Goal: Task Accomplishment & Management: Complete application form

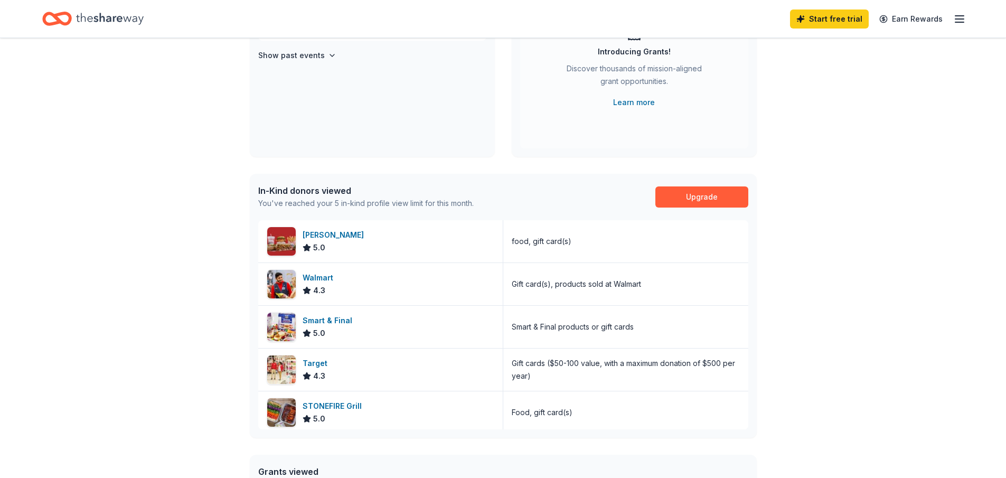
scroll to position [158, 0]
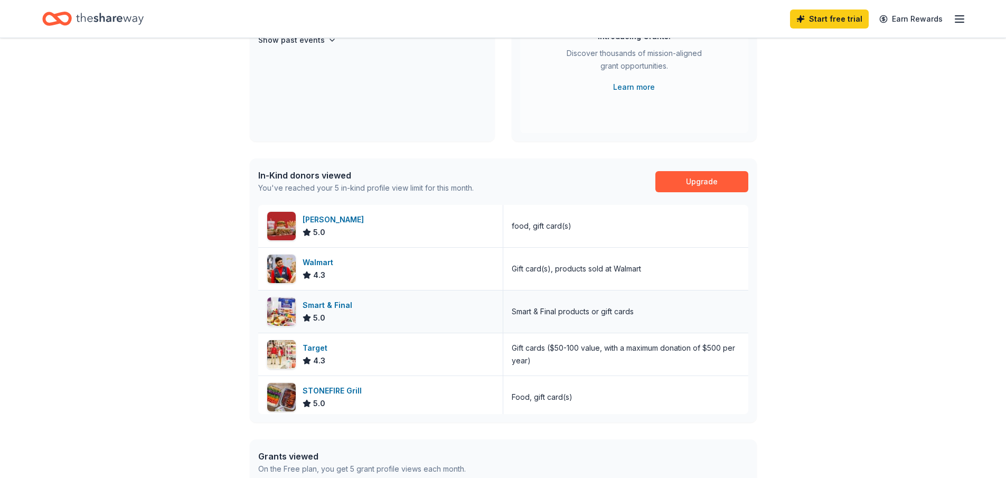
click at [370, 294] on div "Smart & Final 5.0" at bounding box center [380, 311] width 245 height 42
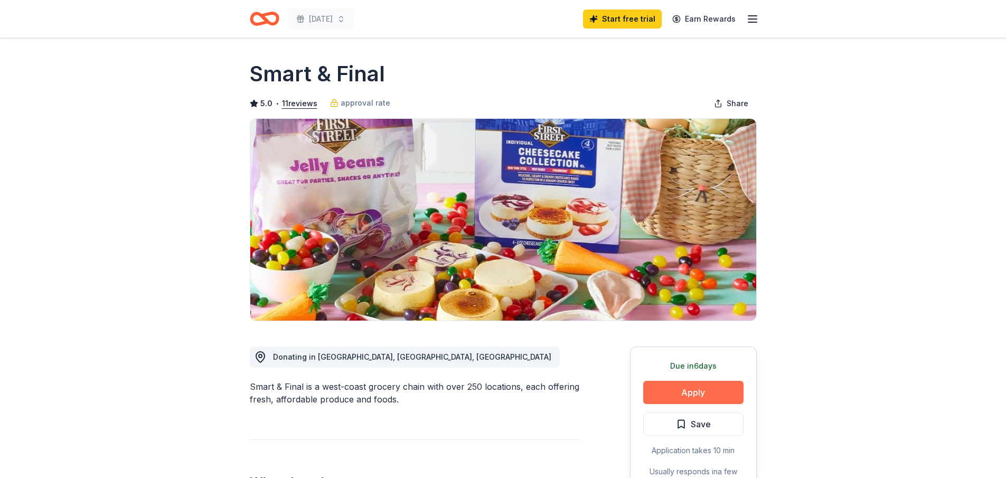
click at [693, 388] on button "Apply" at bounding box center [693, 392] width 100 height 23
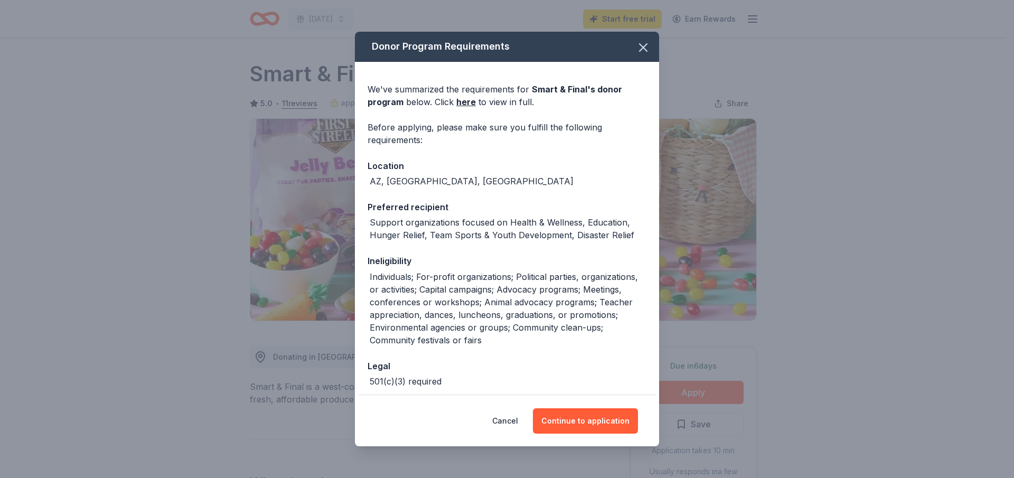
scroll to position [48, 0]
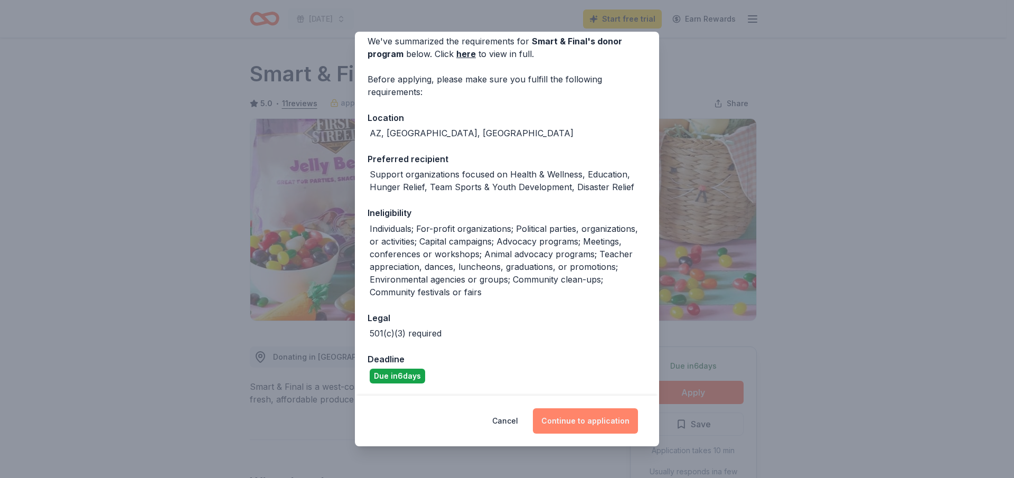
click at [594, 427] on button "Continue to application" at bounding box center [585, 420] width 105 height 25
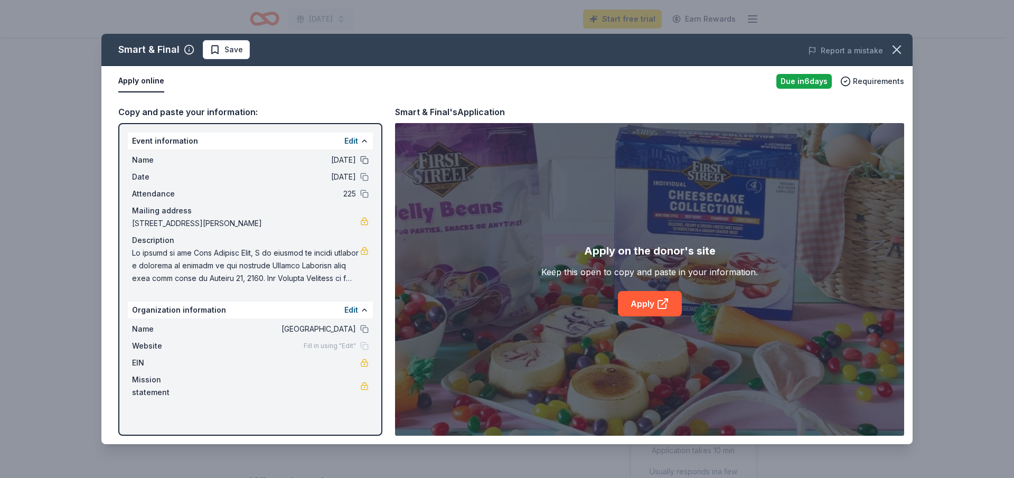
click at [364, 158] on button at bounding box center [364, 160] width 8 height 8
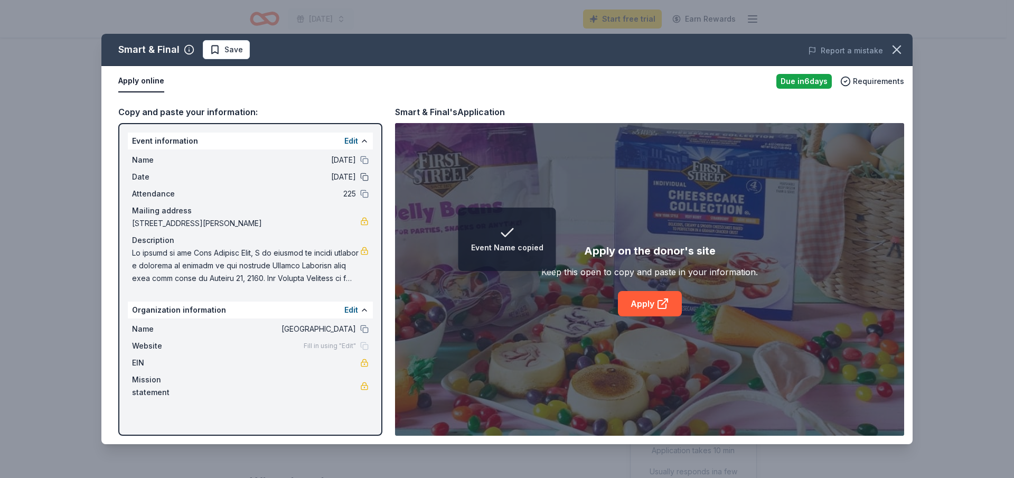
click at [362, 178] on button at bounding box center [364, 177] width 8 height 8
click at [362, 164] on button at bounding box center [364, 160] width 8 height 8
click at [644, 303] on link "Apply" at bounding box center [650, 303] width 64 height 25
